Goal: Use online tool/utility: Utilize a website feature to perform a specific function

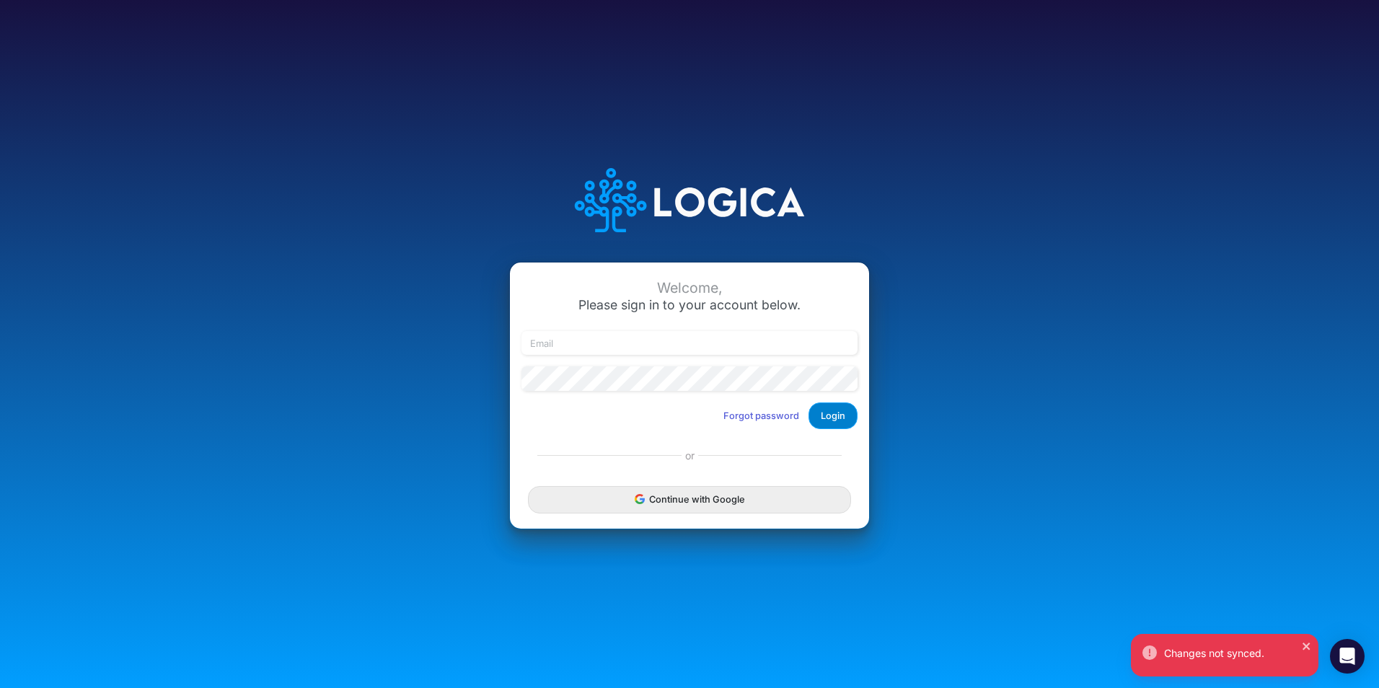
click at [836, 420] on button "Login" at bounding box center [832, 415] width 49 height 27
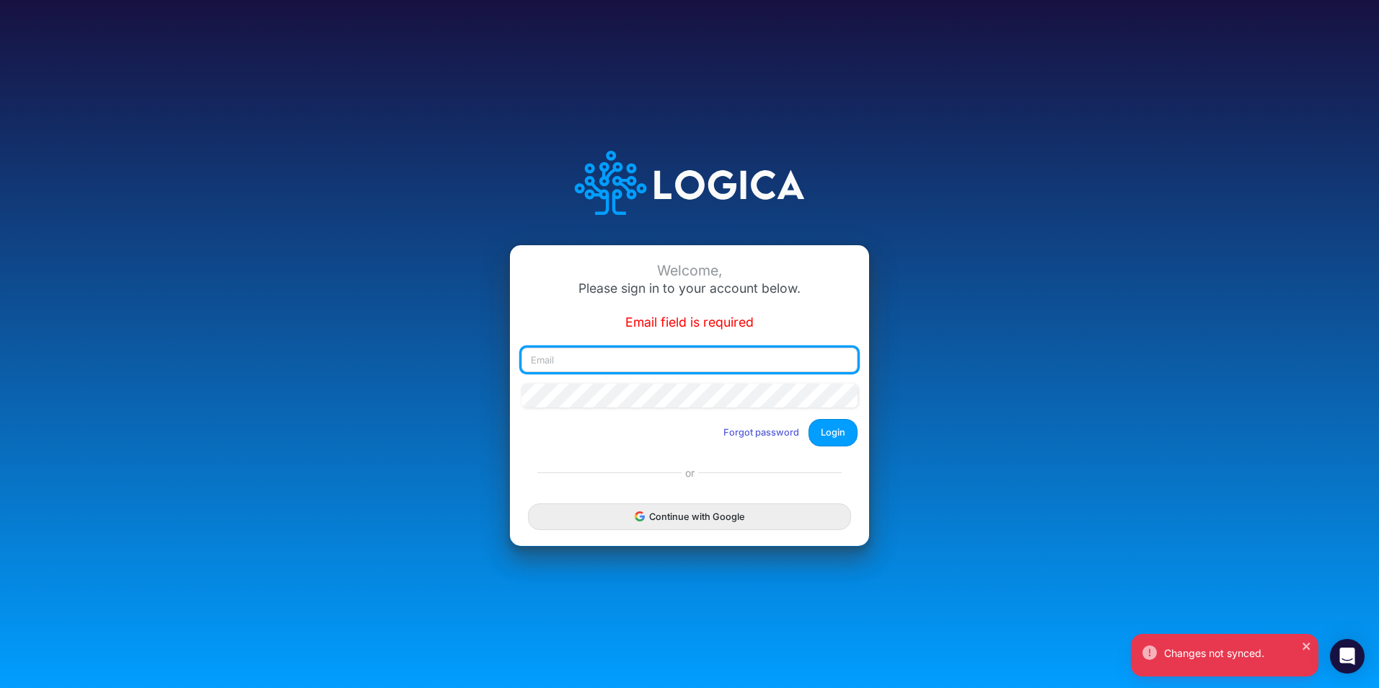
click at [544, 366] on input "email" at bounding box center [689, 360] width 336 height 25
type input "[PERSON_NAME][EMAIL_ADDRESS][PERSON_NAME][DOMAIN_NAME]"
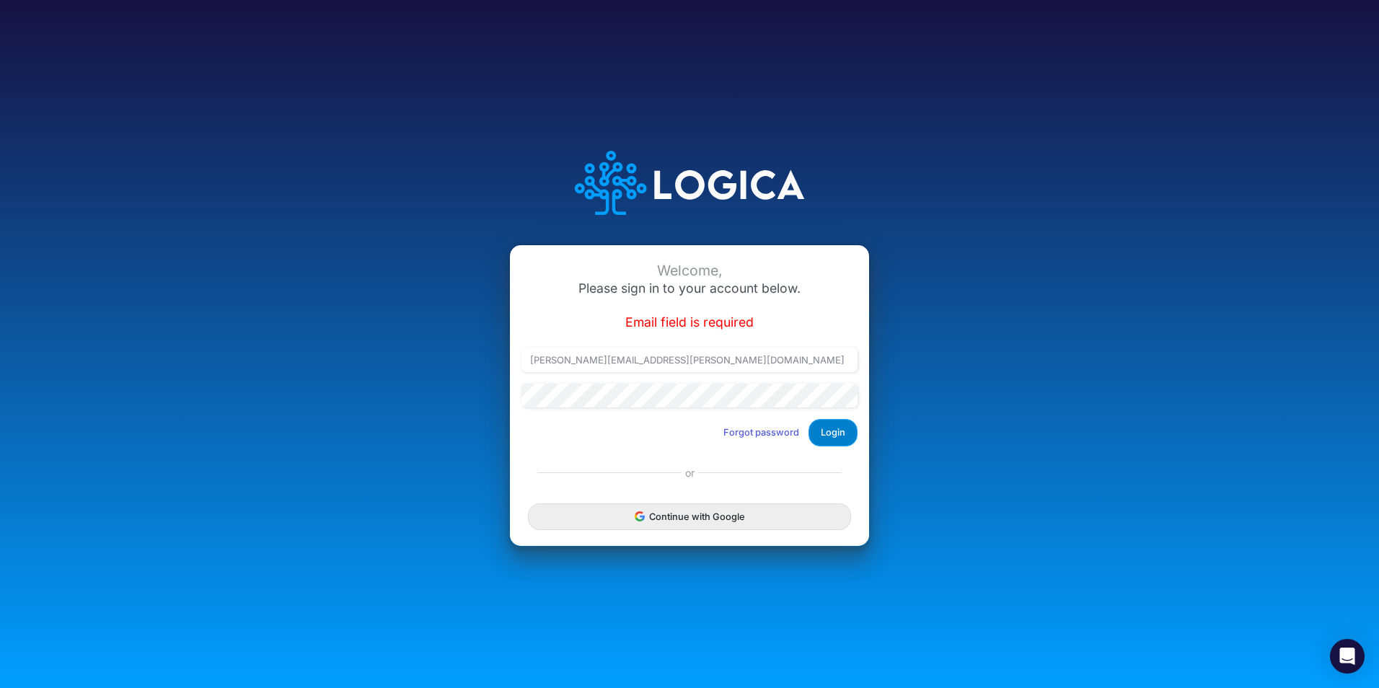
click at [831, 431] on button "Login" at bounding box center [832, 432] width 49 height 27
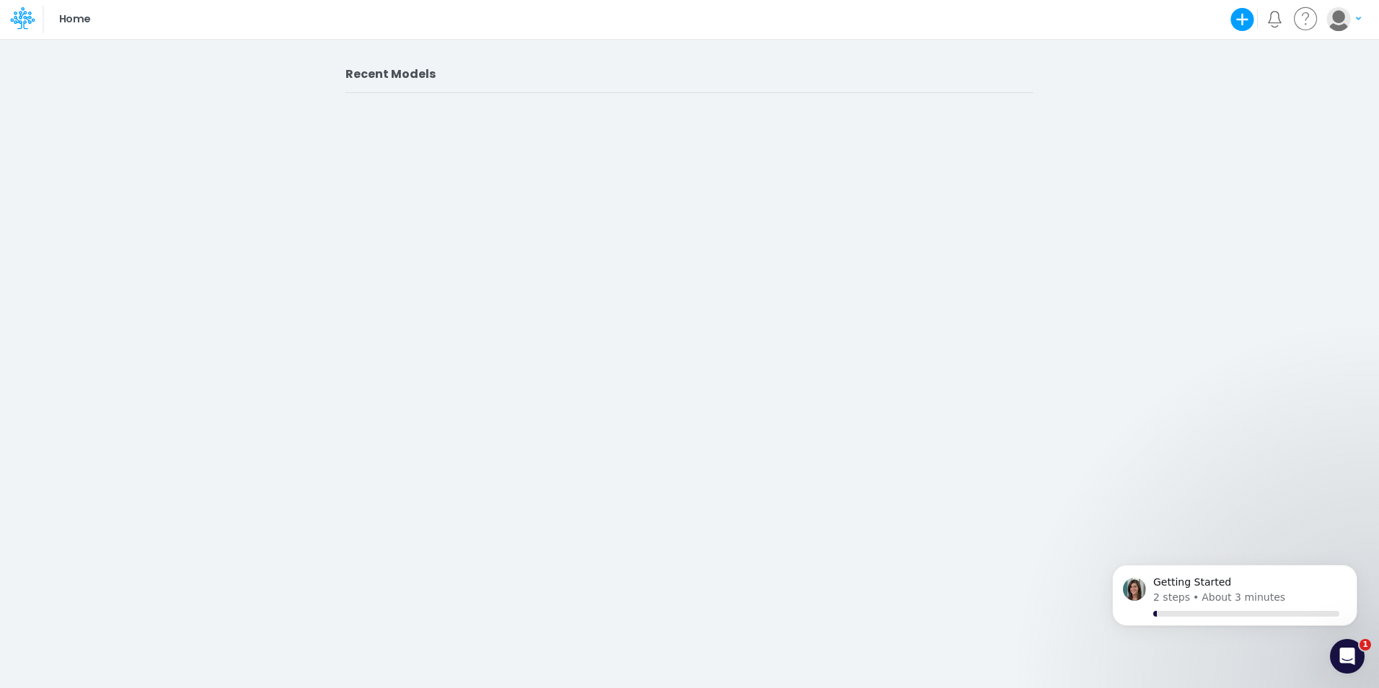
click at [1314, 126] on div "Recent Models" at bounding box center [689, 363] width 1379 height 650
click at [1174, 601] on p "2 steps" at bounding box center [1171, 597] width 37 height 15
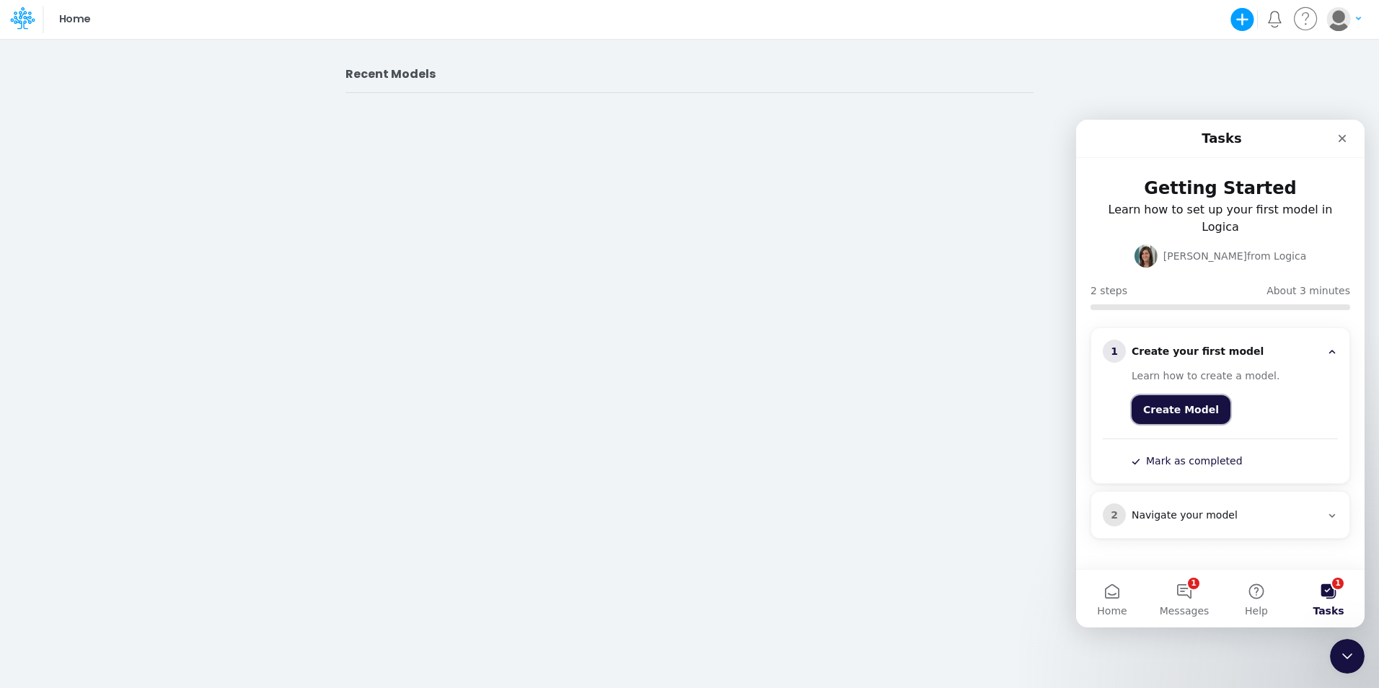
click at [1154, 395] on button "Create Model" at bounding box center [1180, 409] width 99 height 29
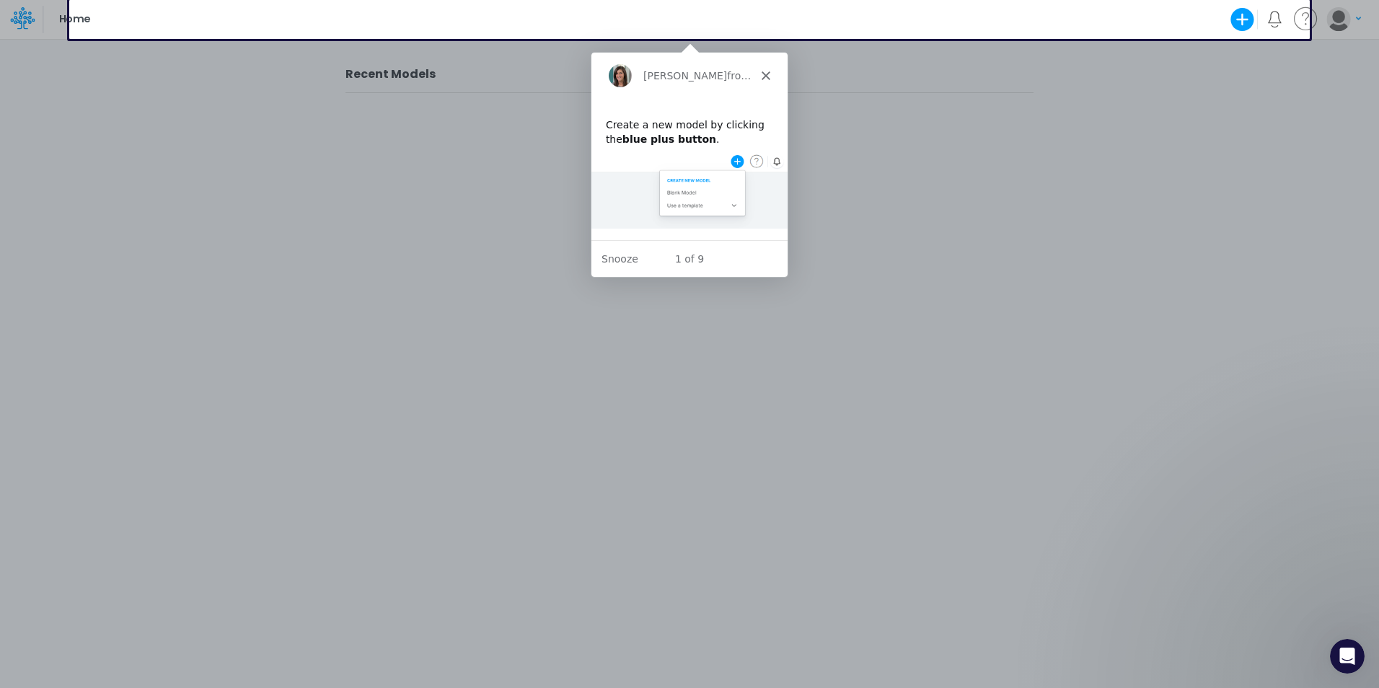
click at [735, 159] on img "Intercom messenger" at bounding box center [689, 190] width 196 height 75
click at [1242, 16] on icon "button" at bounding box center [1242, 19] width 29 height 29
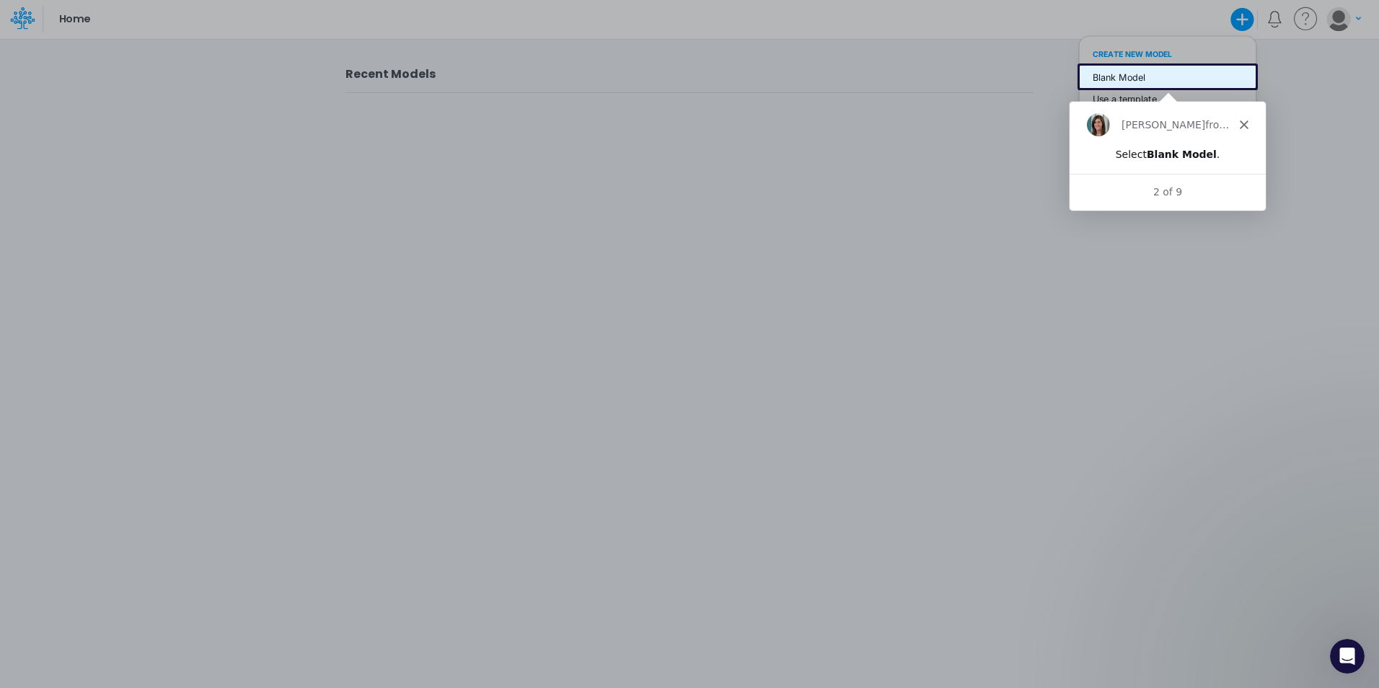
click at [1127, 75] on button "Blank Model" at bounding box center [1167, 77] width 176 height 22
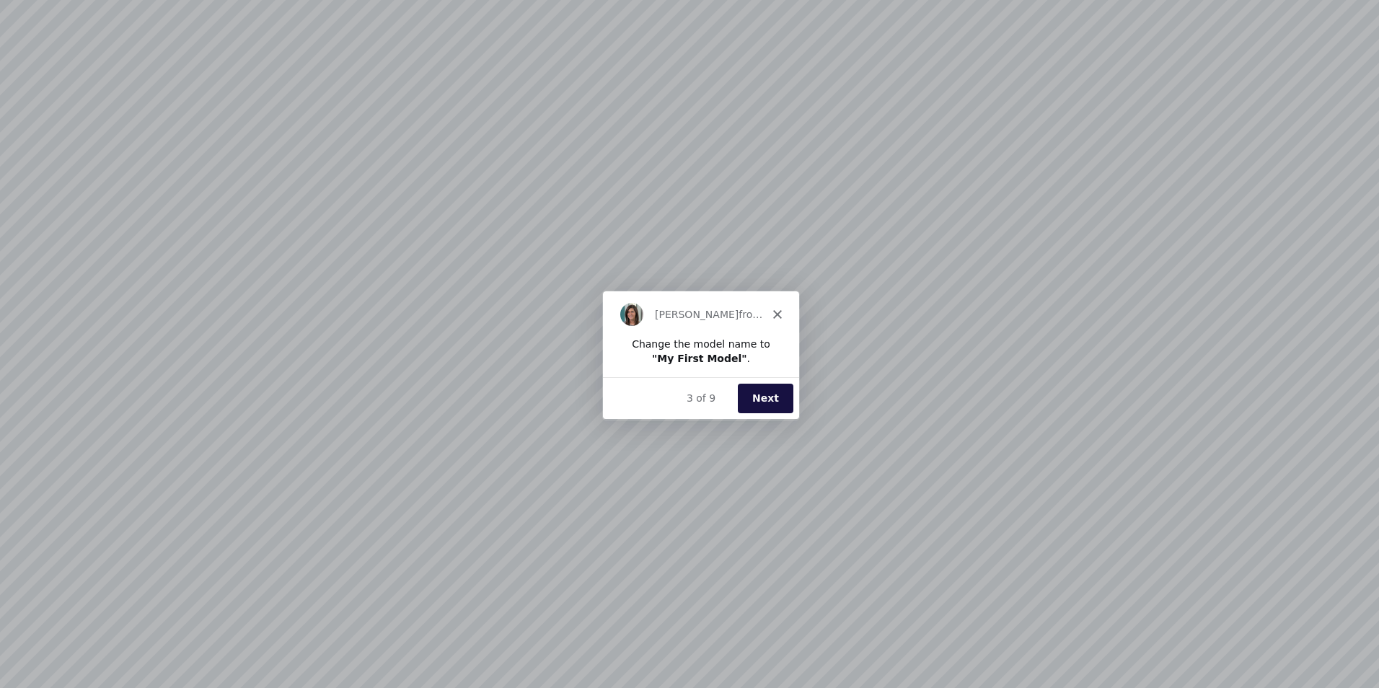
type input "0"
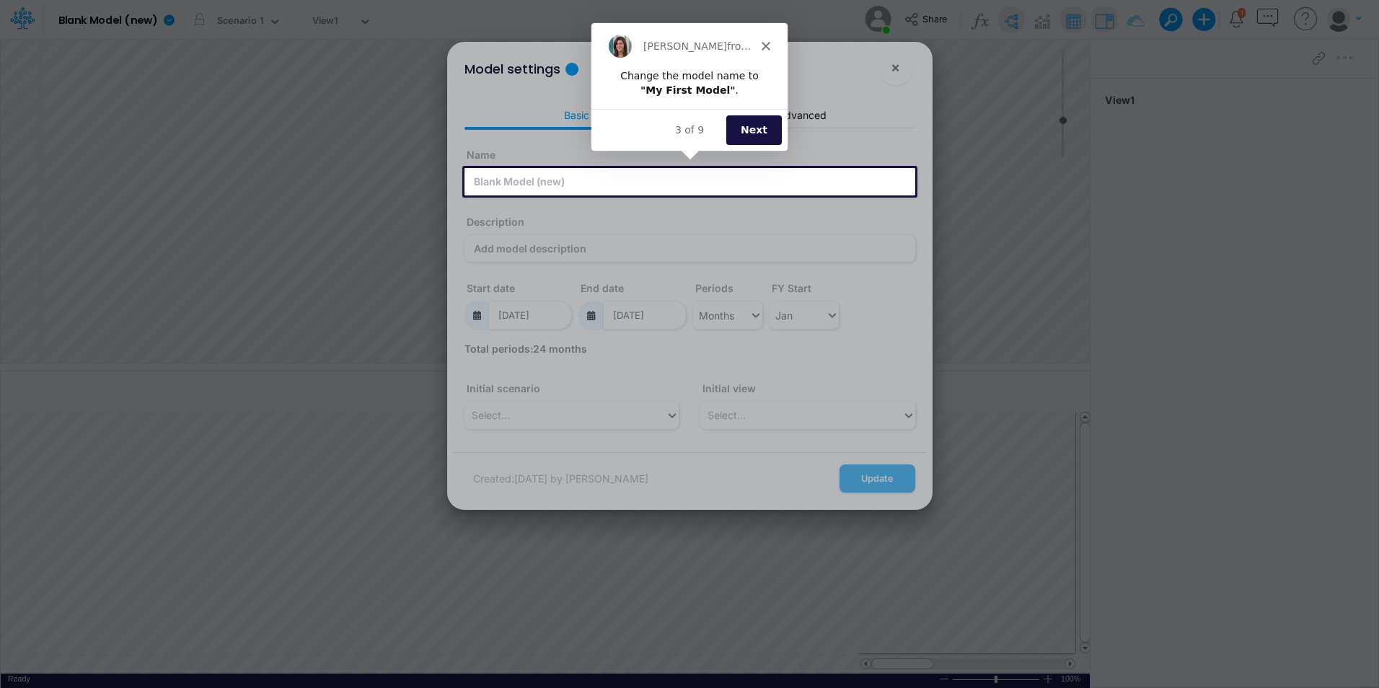
click at [770, 37] on div "Carissa from Logica" at bounding box center [689, 45] width 196 height 46
click at [766, 44] on polygon "Close" at bounding box center [765, 44] width 9 height 9
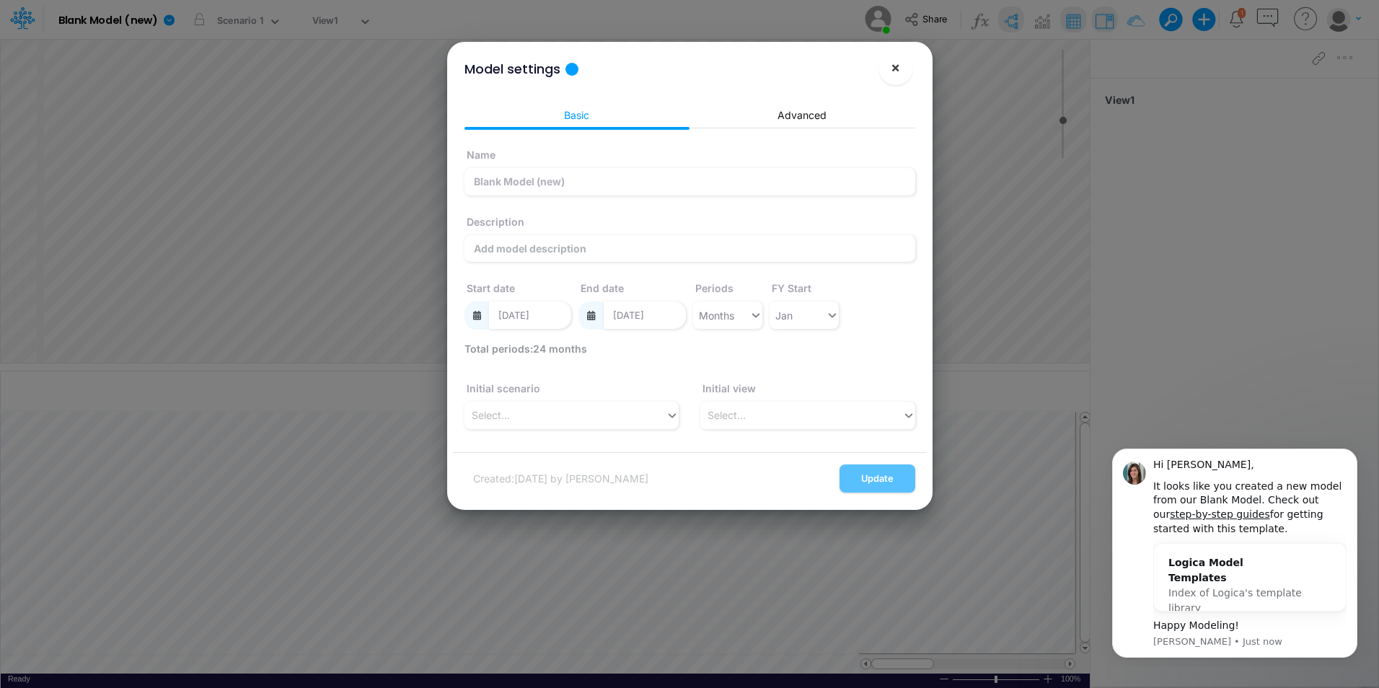
click at [893, 71] on span "×" at bounding box center [895, 66] width 9 height 17
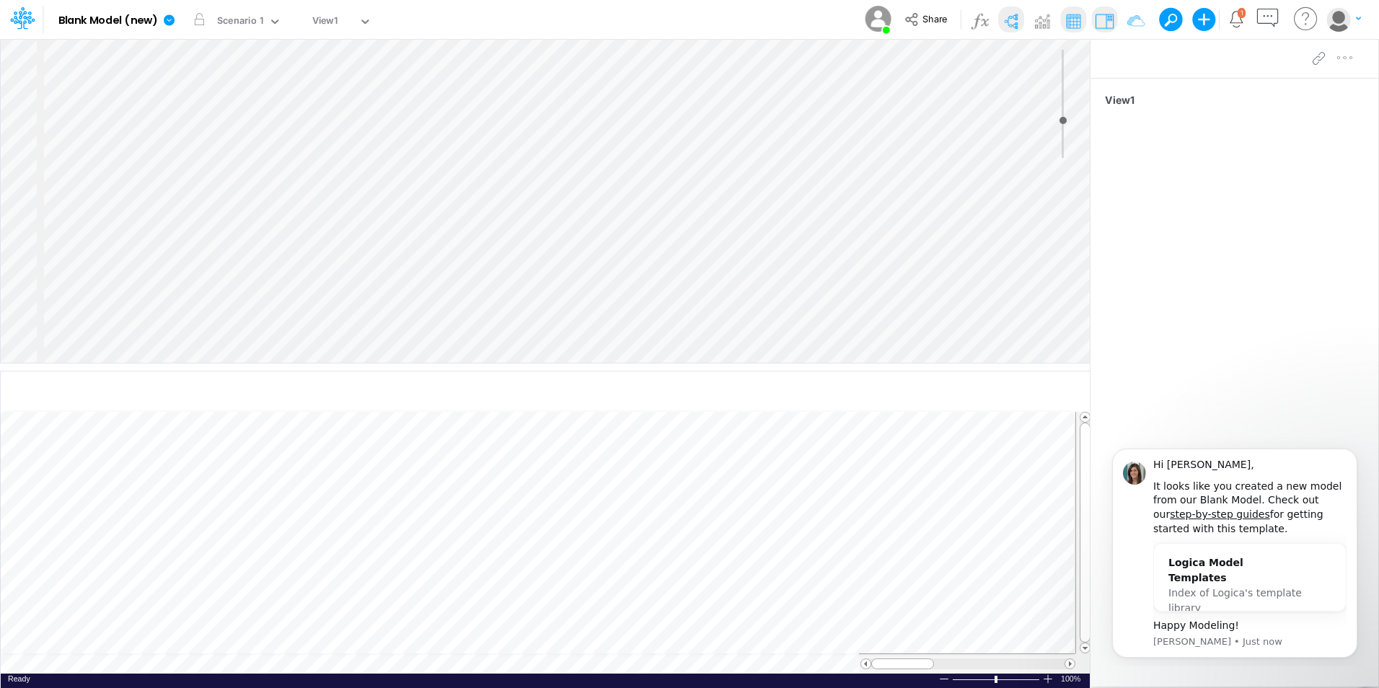
click at [1338, 218] on div "View1" at bounding box center [1234, 362] width 288 height 568
